Goal: Information Seeking & Learning: Learn about a topic

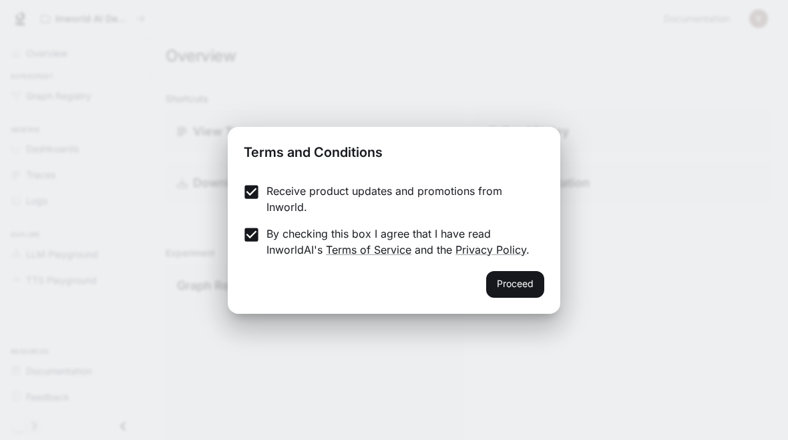
click at [542, 287] on button "Proceed" at bounding box center [515, 284] width 58 height 27
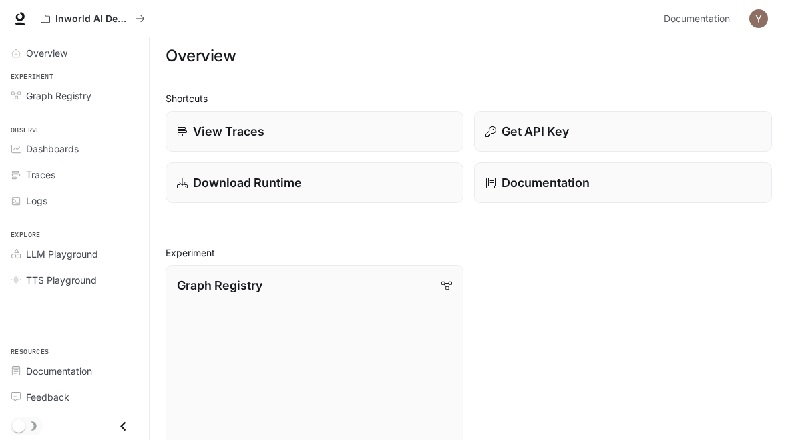
click at [191, 305] on link "Graph Registry Run A/B tests and discover which variant best improves your busi…" at bounding box center [315, 377] width 298 height 224
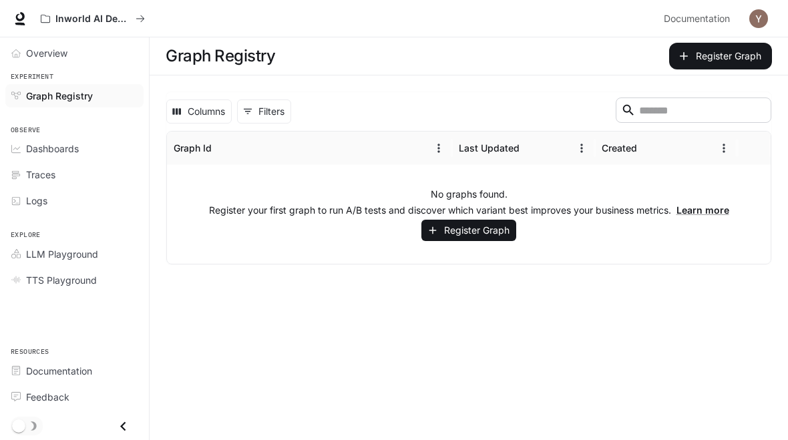
click at [238, 204] on p "Register your first graph to run A/B tests and discover which variant best impr…" at bounding box center [469, 210] width 520 height 13
click at [8, 63] on link "Overview" at bounding box center [74, 52] width 138 height 23
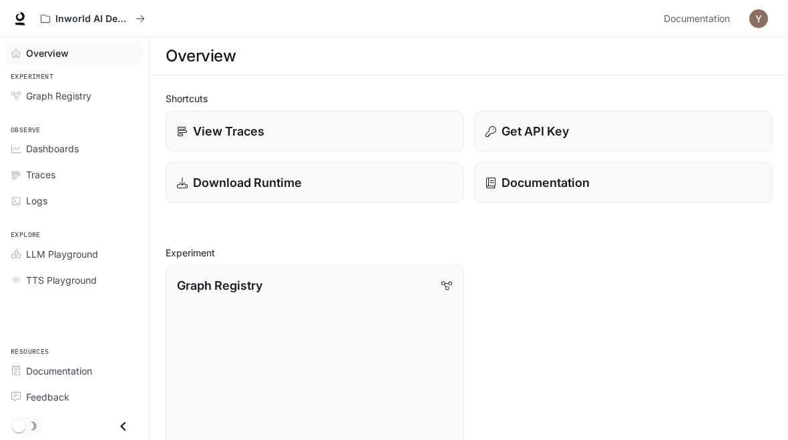
click at [21, 59] on link "Overview" at bounding box center [74, 52] width 138 height 23
click at [242, 309] on link "Graph Registry Run A/B tests and discover which variant best improves your busi…" at bounding box center [315, 377] width 298 height 224
click at [206, 345] on link "Graph Registry Run A/B tests and discover which variant best improves your busi…" at bounding box center [315, 377] width 298 height 224
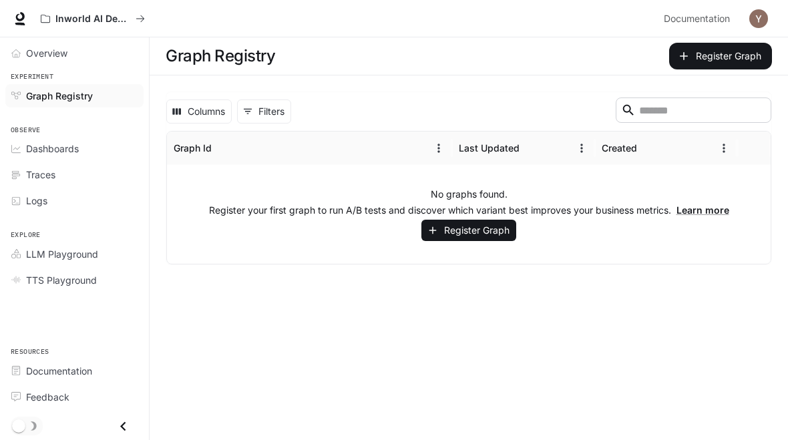
click at [430, 233] on icon "button" at bounding box center [433, 230] width 12 height 12
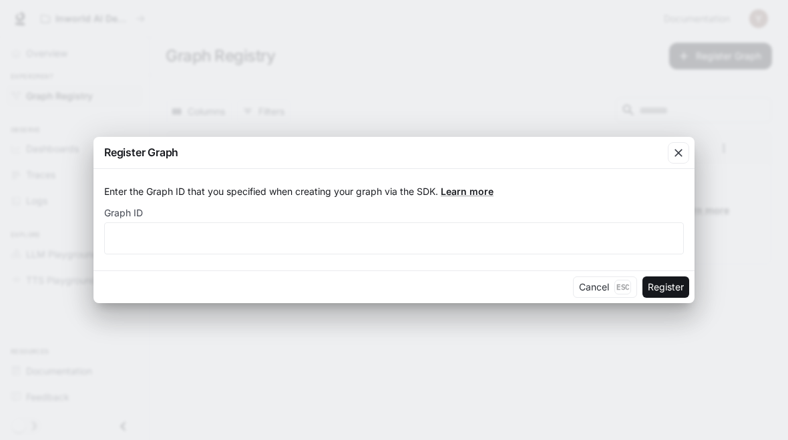
click at [681, 147] on icon "button" at bounding box center [678, 152] width 13 height 13
